Goal: Navigation & Orientation: Find specific page/section

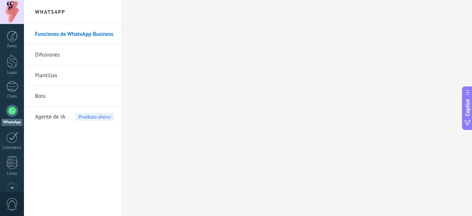
click at [4, 114] on link "WhatsApp" at bounding box center [12, 115] width 24 height 21
click at [13, 110] on div at bounding box center [12, 111] width 12 height 12
click at [6, 122] on div "WhatsApp" at bounding box center [11, 122] width 21 height 7
click at [15, 108] on div at bounding box center [12, 111] width 12 height 12
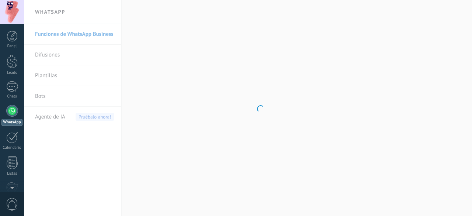
click at [10, 110] on div at bounding box center [12, 111] width 12 height 12
click at [15, 34] on div at bounding box center [12, 36] width 11 height 11
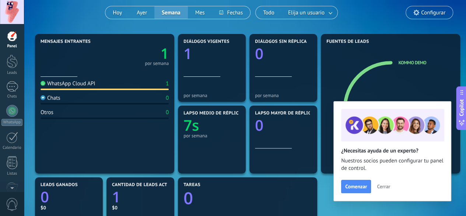
scroll to position [79, 0]
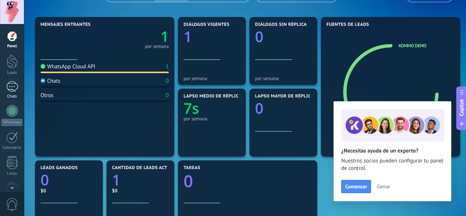
click at [8, 89] on div at bounding box center [12, 86] width 12 height 11
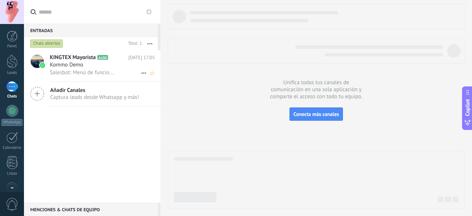
click at [97, 65] on div "Kommo Demo" at bounding box center [102, 64] width 105 height 7
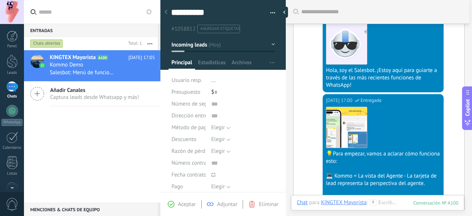
scroll to position [170, 0]
